Goal: Task Accomplishment & Management: Use online tool/utility

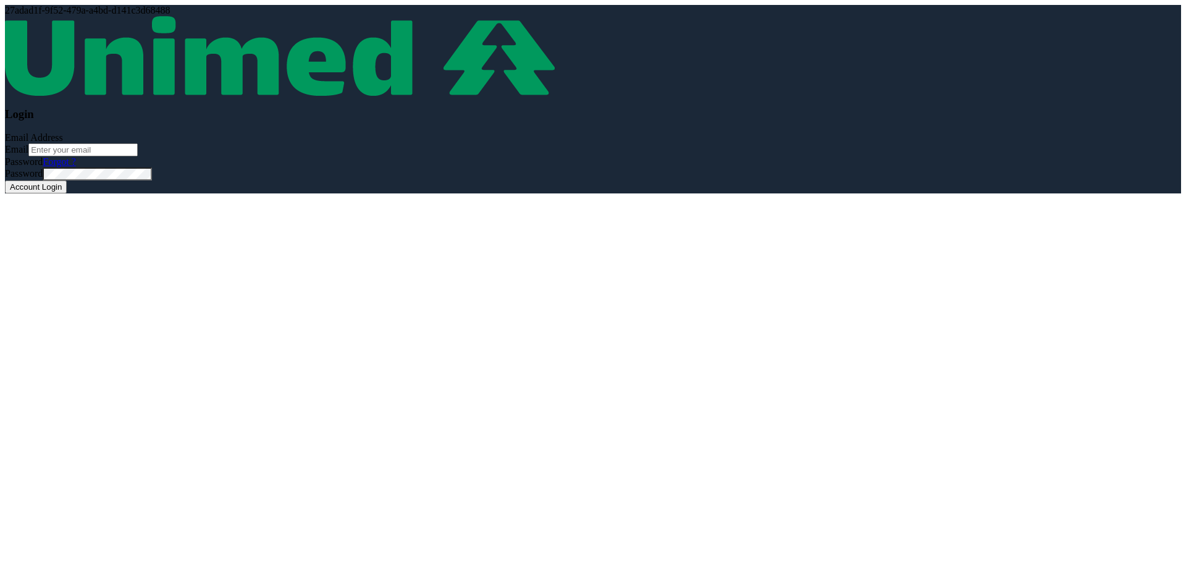
drag, startPoint x: 400, startPoint y: 305, endPoint x: 407, endPoint y: 307, distance: 6.7
click at [314, 195] on body "27adad1f-9f52-479a-a4bd-d141c3d68488 Login Email Address Email Password Forgot …" at bounding box center [593, 281] width 1177 height 553
click at [203, 227] on body "27adad1f-9f52-479a-a4bd-d141c3d68488 Login Email Address Email Password Forgot …" at bounding box center [593, 281] width 1177 height 553
drag, startPoint x: 203, startPoint y: 227, endPoint x: 463, endPoint y: 74, distance: 301.9
click at [463, 75] on img at bounding box center [280, 56] width 550 height 80
